Goal: Task Accomplishment & Management: Use online tool/utility

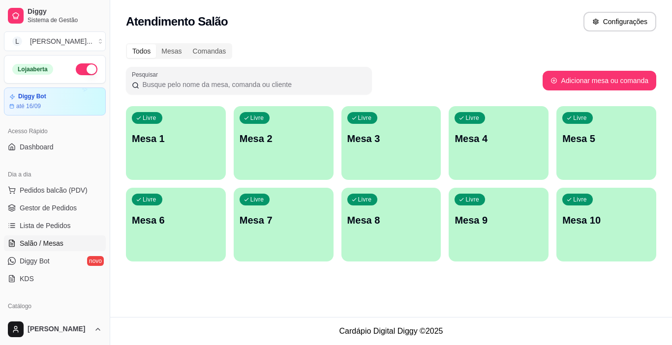
click at [189, 149] on div "Livre Mesa 1" at bounding box center [176, 137] width 100 height 62
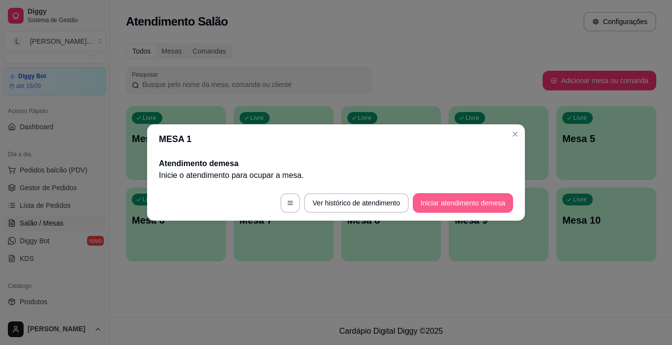
click at [439, 200] on button "Iniciar atendimento de mesa" at bounding box center [463, 203] width 100 height 20
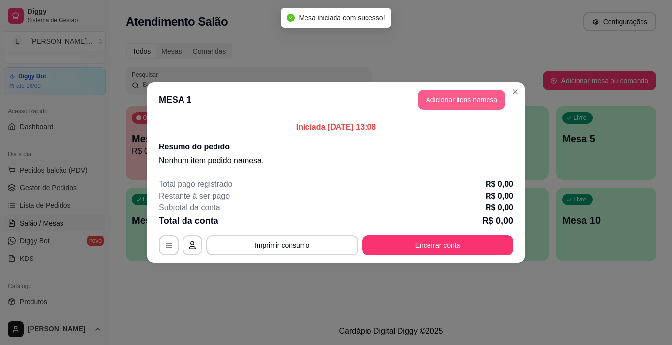
click at [471, 100] on button "Adicionar itens na mesa" at bounding box center [462, 100] width 88 height 20
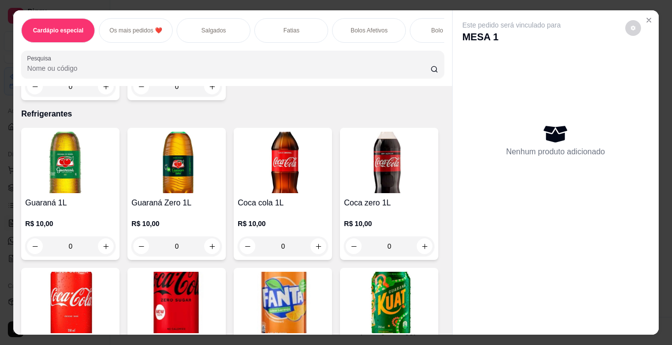
scroll to position [4286, 0]
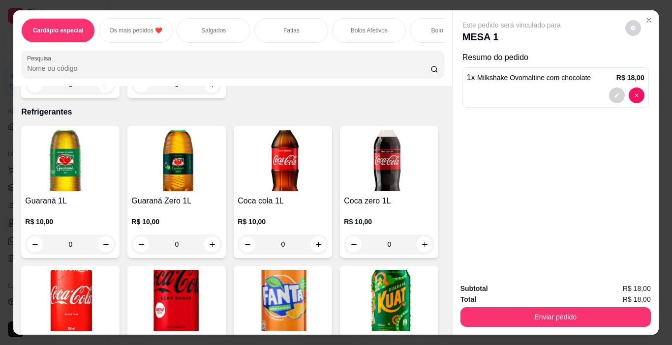
type input "1"
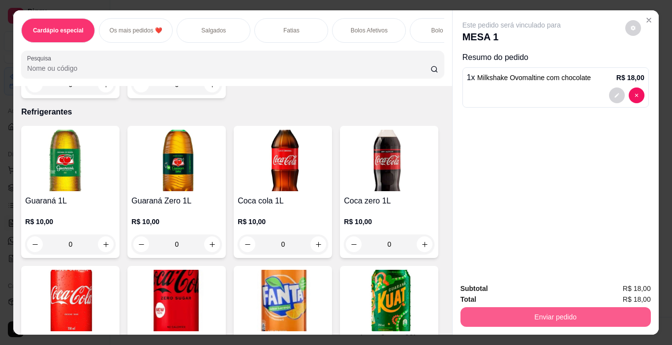
click at [520, 311] on button "Enviar pedido" at bounding box center [556, 318] width 190 height 20
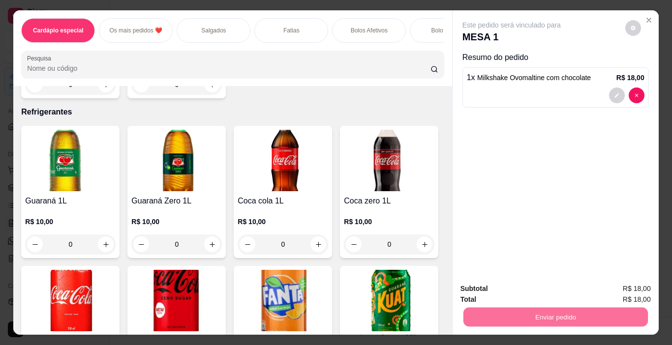
click at [534, 282] on button "Não registrar e enviar pedido" at bounding box center [523, 289] width 102 height 19
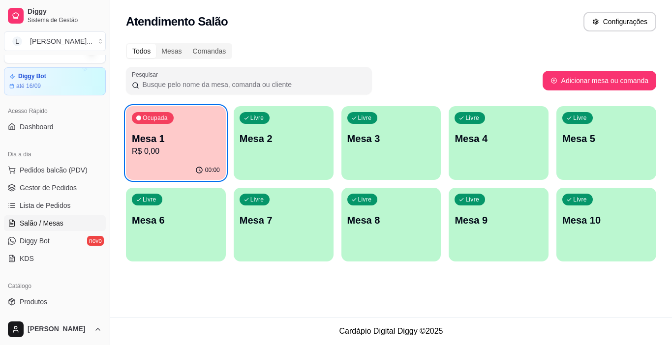
click at [183, 140] on p "Mesa 1" at bounding box center [176, 139] width 88 height 14
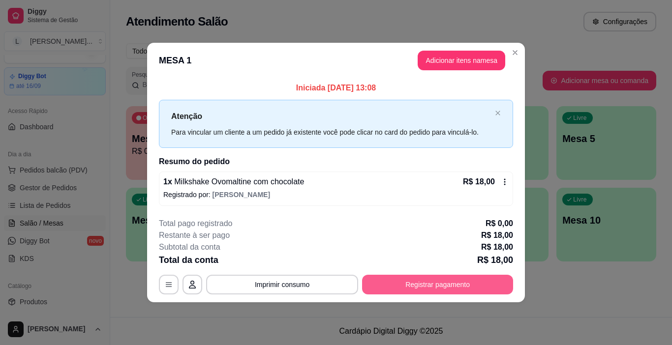
click at [439, 287] on button "Registrar pagamento" at bounding box center [437, 285] width 151 height 20
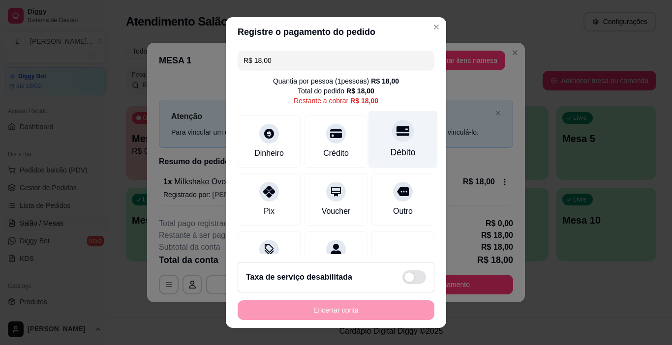
click at [372, 141] on div "Débito" at bounding box center [403, 140] width 69 height 58
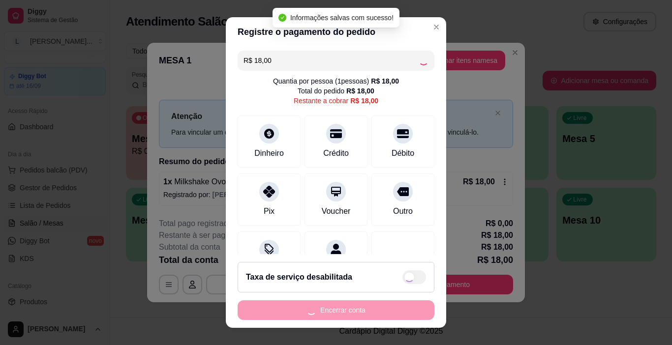
type input "R$ 0,00"
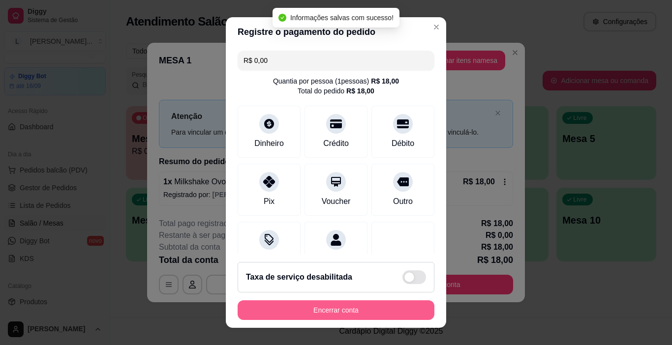
click at [360, 311] on button "Encerrar conta" at bounding box center [336, 311] width 197 height 20
